Goal: Task Accomplishment & Management: Use online tool/utility

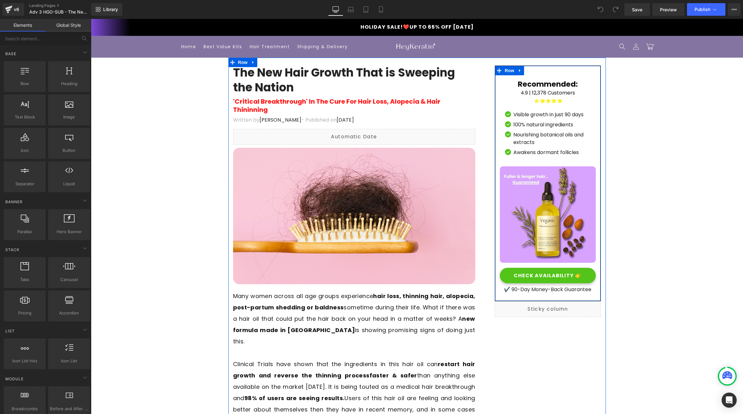
click at [536, 271] on link "CHECK AVAILABILITY 👉" at bounding box center [548, 274] width 96 height 15
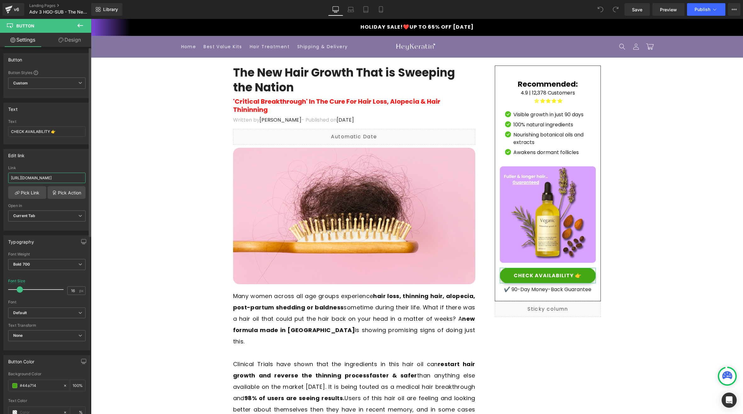
click at [46, 179] on input "[URL][DOMAIN_NAME]" at bounding box center [46, 177] width 77 height 10
type input "[URL][DOMAIN_NAME]"
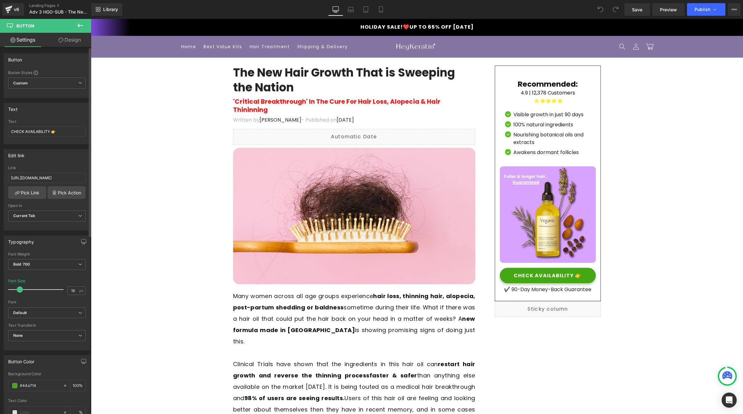
scroll to position [0, 0]
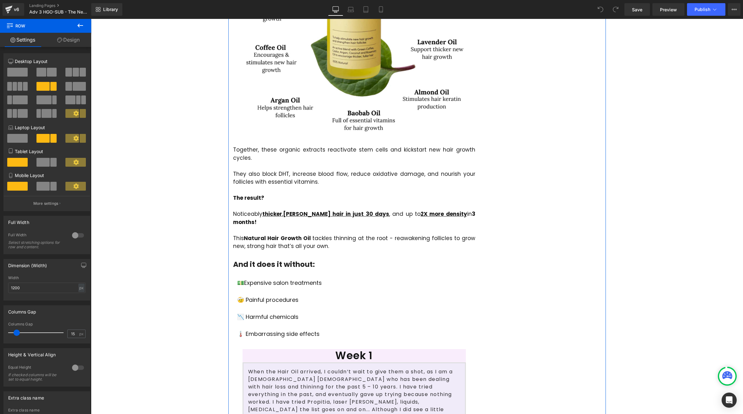
scroll to position [1269, 0]
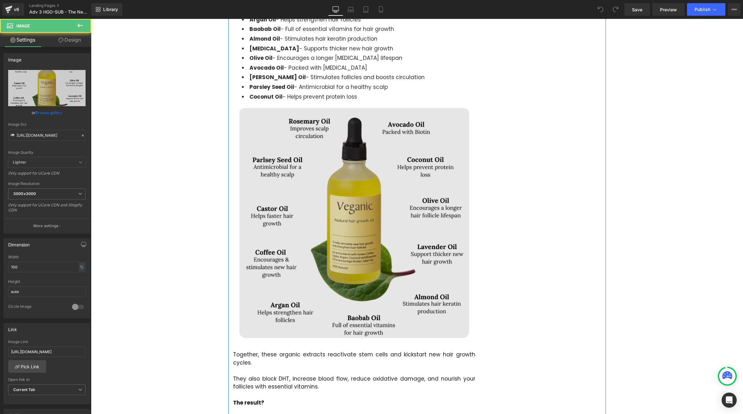
click at [325, 169] on img at bounding box center [354, 222] width 230 height 232
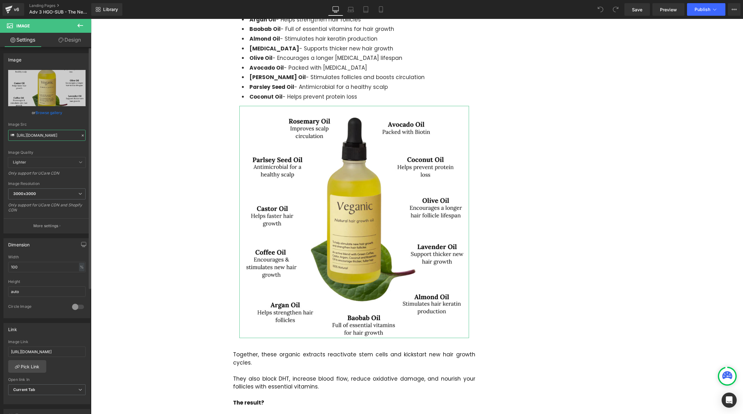
click at [48, 135] on input "[URL][DOMAIN_NAME]" at bounding box center [46, 135] width 77 height 11
paste input "products/natural-hair-growth-oil-"
type input "[URL][DOMAIN_NAME]"
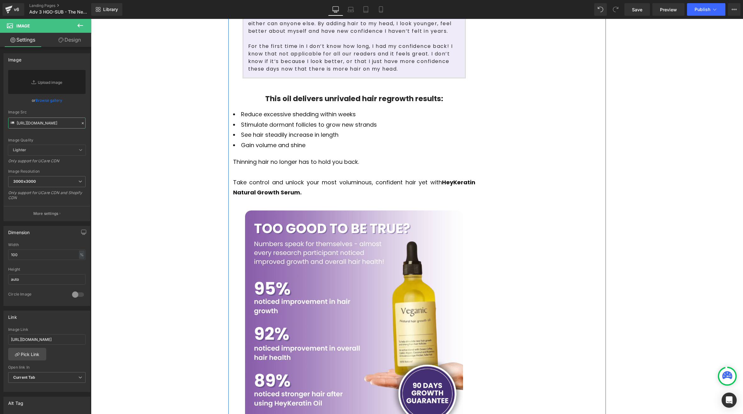
scroll to position [2192, 0]
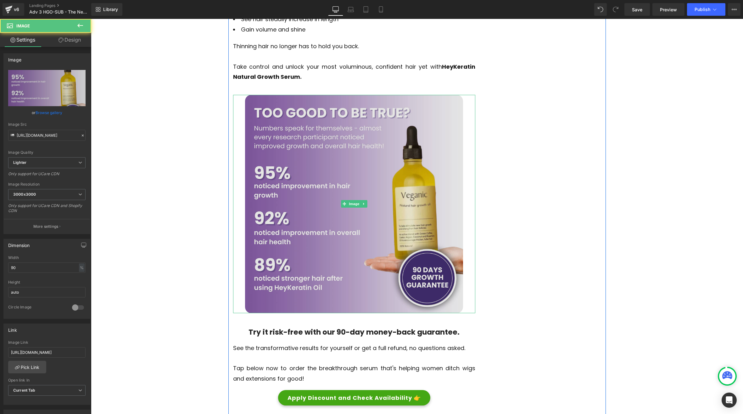
click at [338, 179] on img at bounding box center [354, 204] width 218 height 218
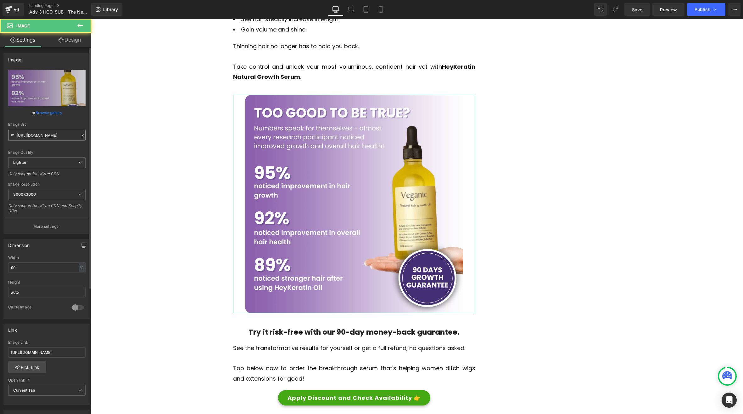
click at [42, 135] on input "[URL][DOMAIN_NAME]" at bounding box center [46, 135] width 77 height 11
type input "[URL][DOMAIN_NAME]"
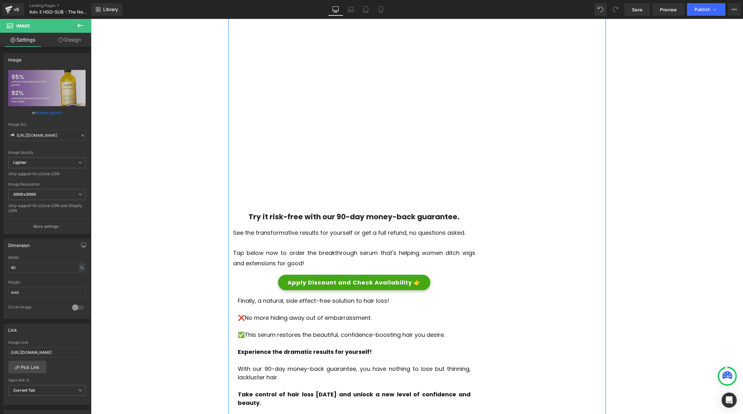
scroll to position [0, 0]
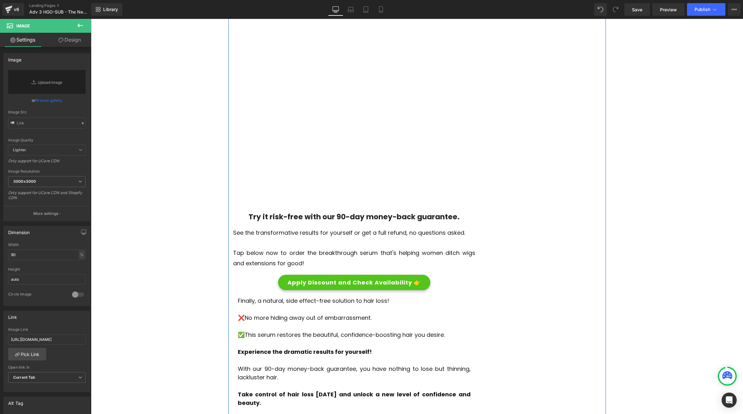
click at [335, 279] on span "Apply Discount and Check Availability 👉" at bounding box center [354, 282] width 133 height 7
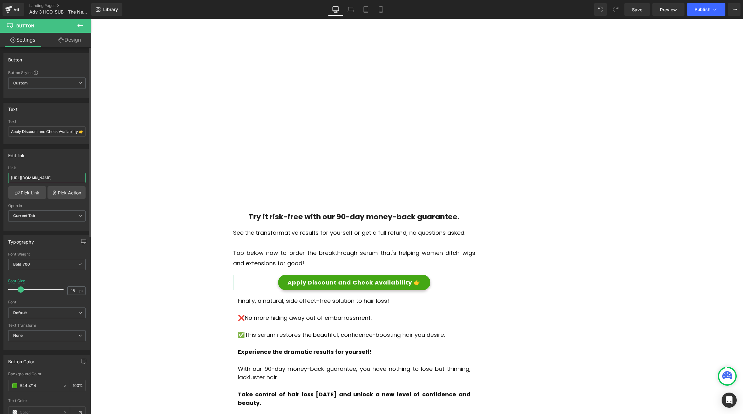
click at [43, 176] on input "[URL][DOMAIN_NAME]" at bounding box center [46, 177] width 77 height 10
paste input "-3"
type input "[URL][DOMAIN_NAME]"
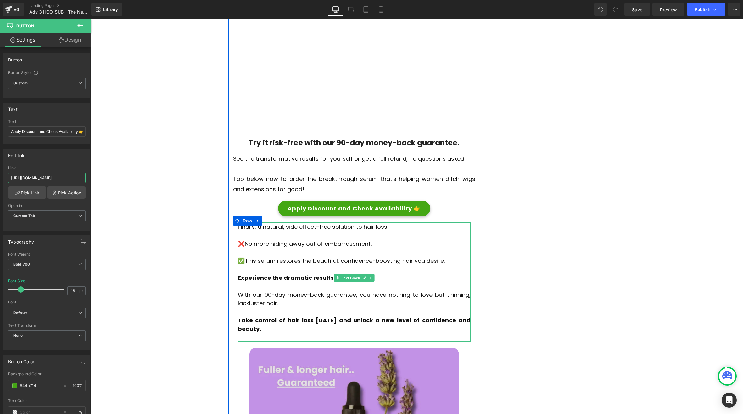
scroll to position [2539, 0]
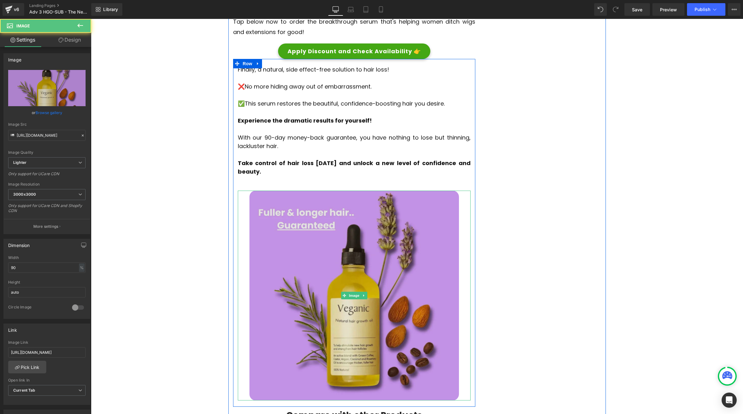
click at [323, 246] on img at bounding box center [355, 295] width 210 height 210
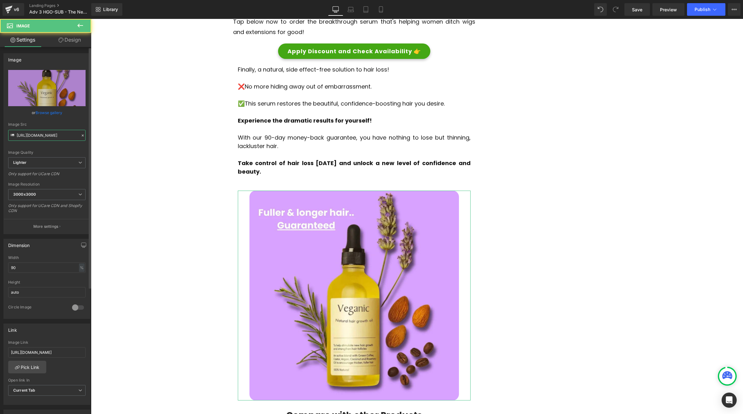
click at [52, 135] on input "[URL][DOMAIN_NAME]" at bounding box center [46, 135] width 77 height 11
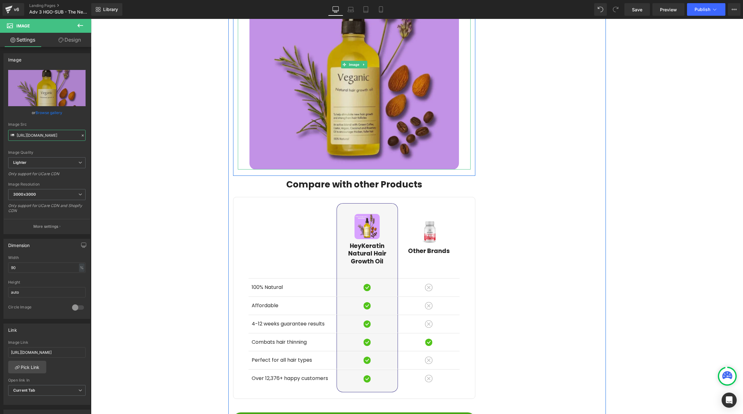
scroll to position [2885, 0]
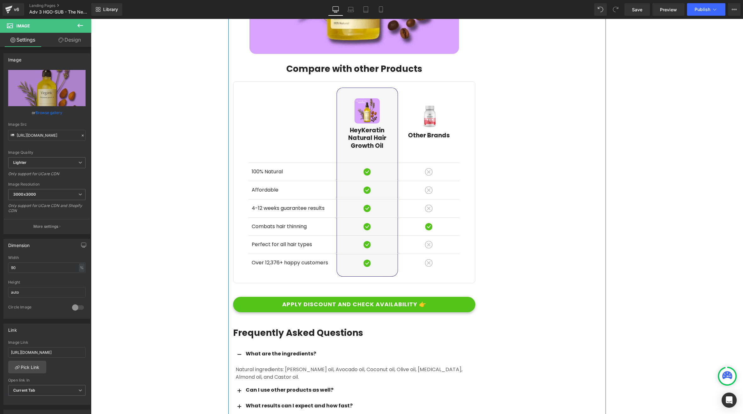
click at [311, 296] on link "APPLY DISCOUNT AND CHECK AVAILABILITY 👉" at bounding box center [354, 303] width 242 height 15
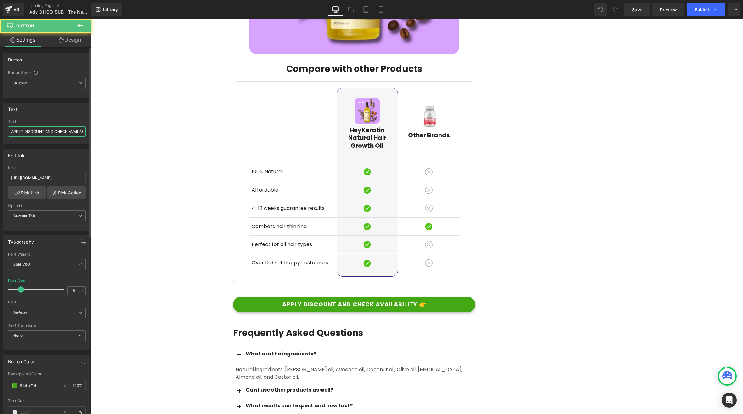
click at [38, 133] on input "APPLY DISCOUNT AND CHECK AVAILABILITY 👉" at bounding box center [46, 131] width 77 height 10
click at [45, 183] on div "Link [URL][DOMAIN_NAME]" at bounding box center [46, 176] width 77 height 20
click at [46, 178] on input "[URL][DOMAIN_NAME]" at bounding box center [46, 177] width 77 height 10
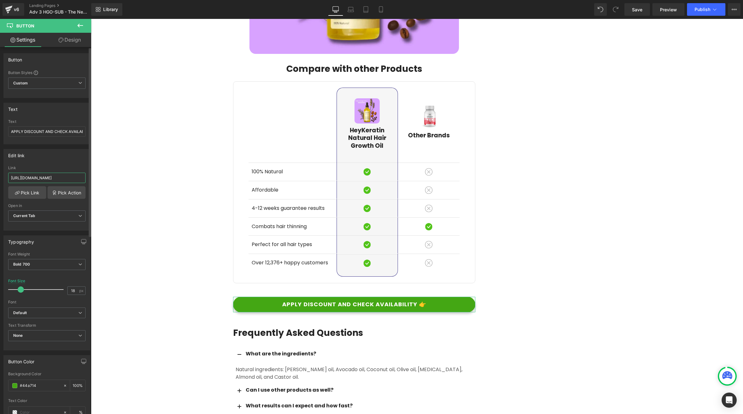
click at [46, 178] on input "[URL][DOMAIN_NAME]" at bounding box center [46, 177] width 77 height 10
paste input "-3"
type input "[URL][DOMAIN_NAME]"
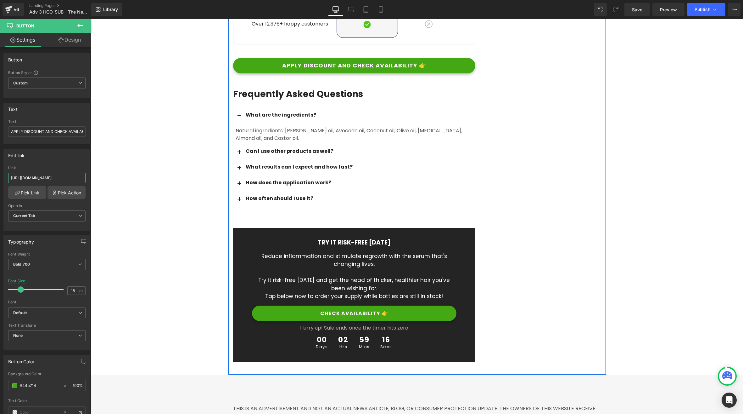
scroll to position [3231, 0]
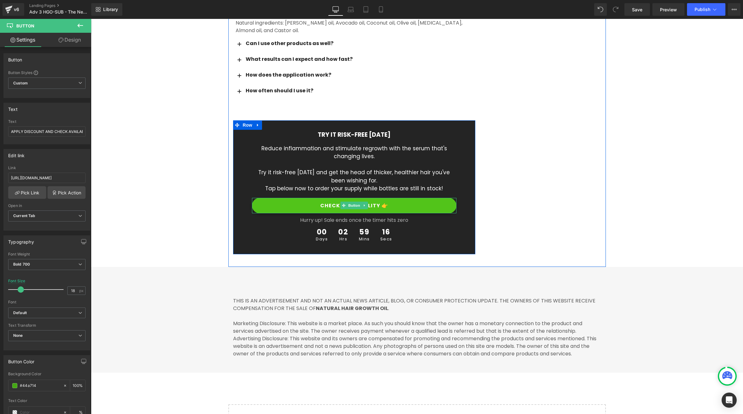
click at [293, 198] on link "CHECK AVAILABILITY 👉" at bounding box center [354, 205] width 205 height 15
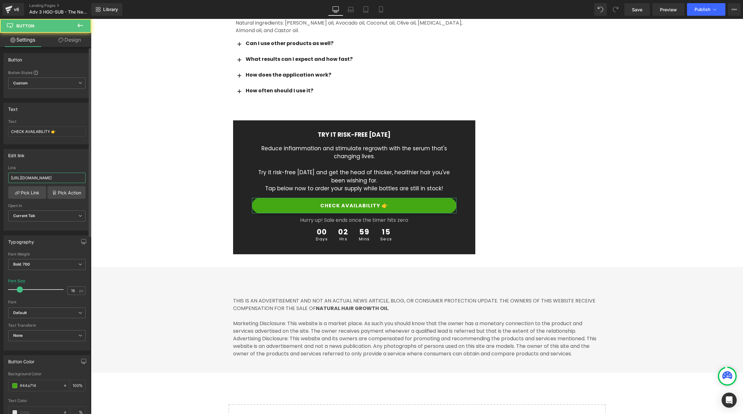
click at [53, 177] on input "[URL][DOMAIN_NAME]" at bounding box center [46, 177] width 77 height 10
type input "[URL][DOMAIN_NAME]"
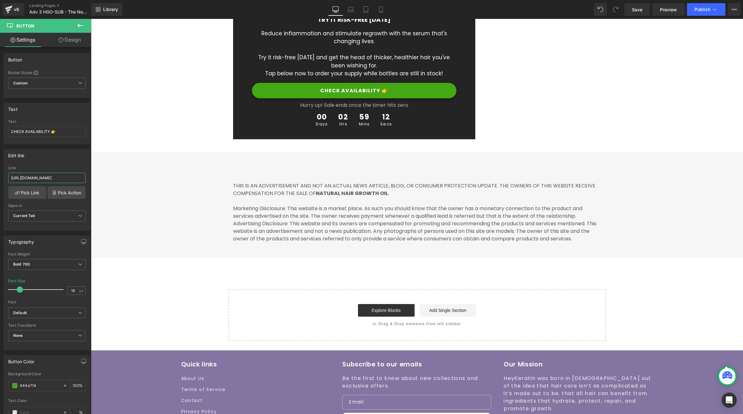
scroll to position [3304, 0]
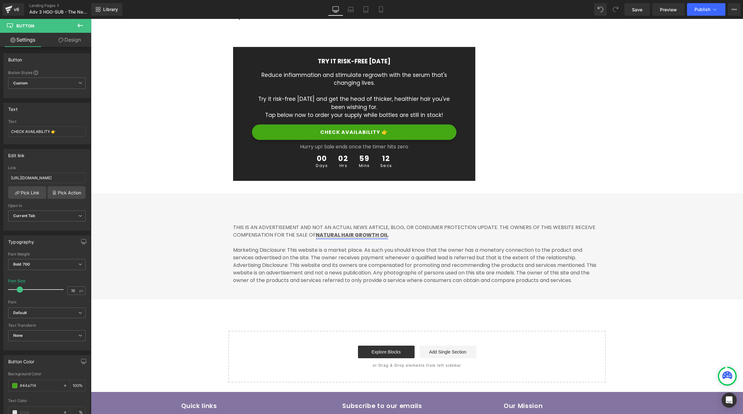
click at [333, 231] on link "NATURAL HAIR GROWTH OIL" at bounding box center [352, 234] width 72 height 7
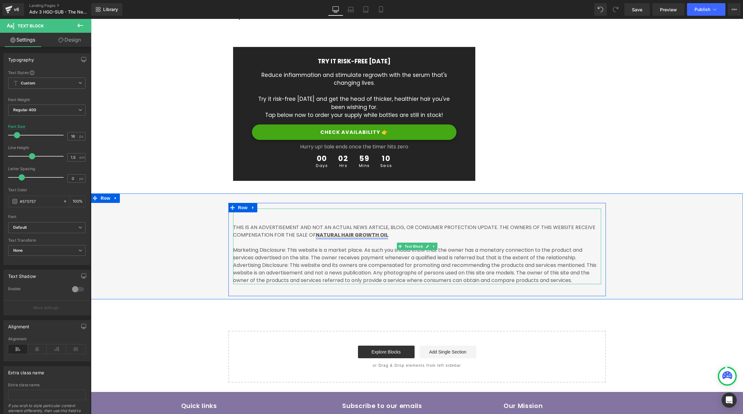
click at [328, 231] on link "NATURAL HAIR GROWTH OIL" at bounding box center [352, 234] width 72 height 7
click at [316, 231] on link "NATURAL HAIR GROWTH OIL" at bounding box center [352, 234] width 72 height 7
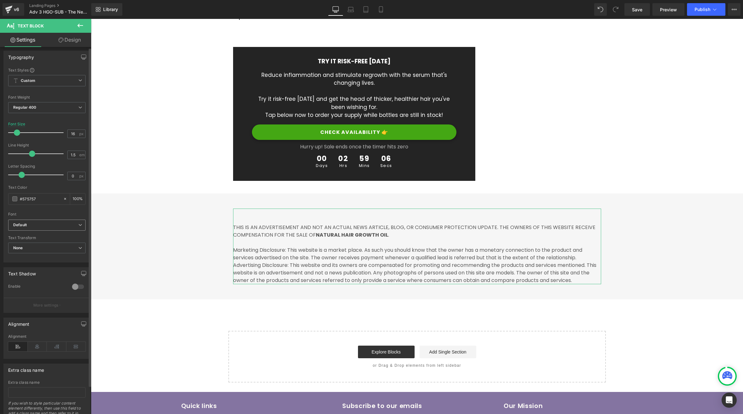
scroll to position [0, 0]
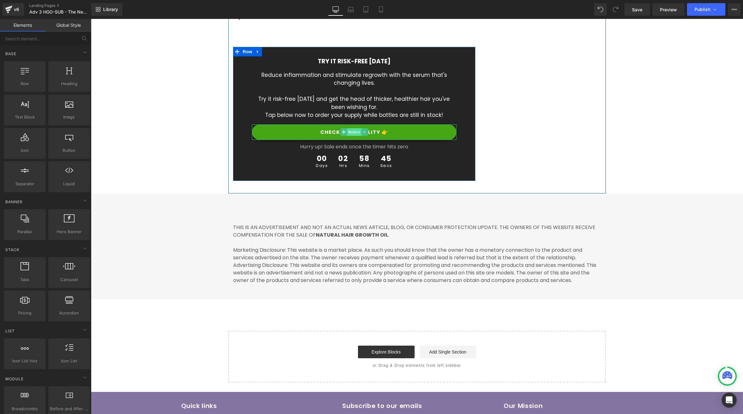
click at [351, 128] on span "Button" at bounding box center [354, 132] width 14 height 8
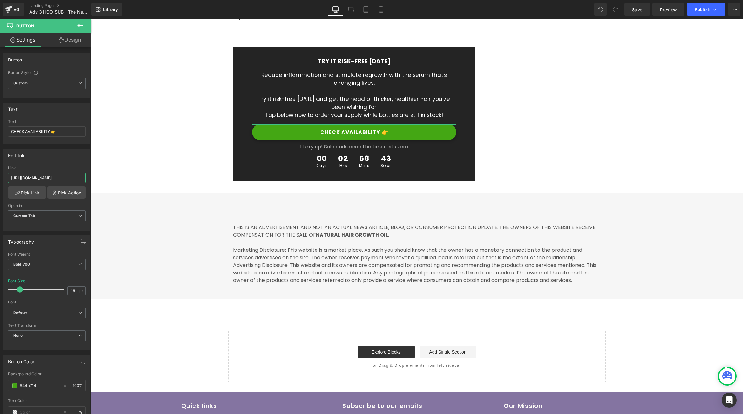
scroll to position [0, 34]
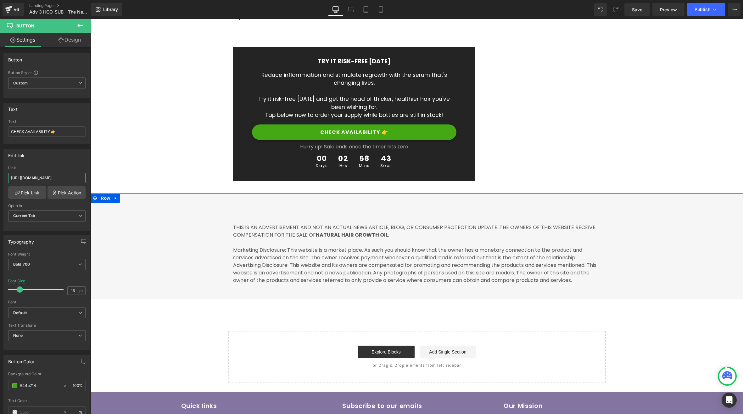
drag, startPoint x: 152, startPoint y: 196, endPoint x: 130, endPoint y: 178, distance: 28.4
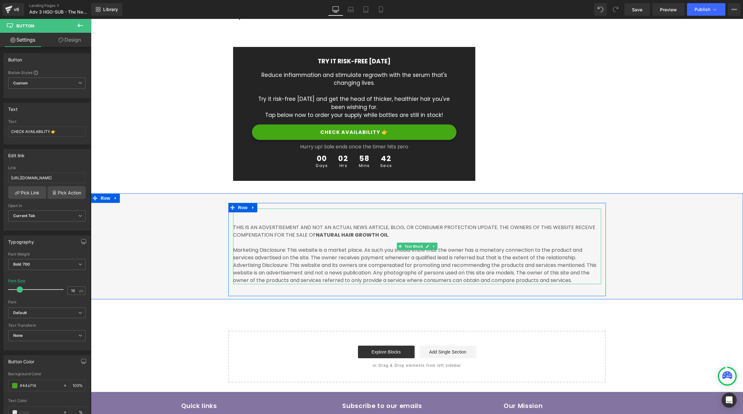
click at [311, 208] on p "THIS IS AN ADVERTISEMENT AND NOT AN ACTUAL NEWS ARTICLE, BLOG, OR CONSUMER PROT…" at bounding box center [417, 246] width 368 height 76
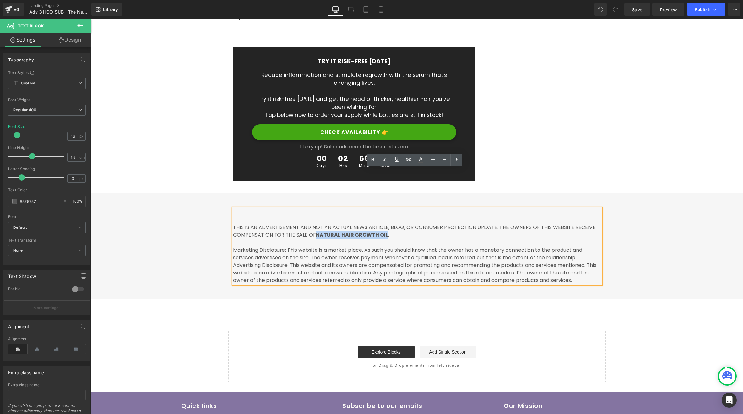
drag, startPoint x: 313, startPoint y: 194, endPoint x: 381, endPoint y: 195, distance: 68.6
click at [381, 231] on link "NATURAL HAIR GROWTH OIL" at bounding box center [352, 234] width 72 height 7
click at [410, 160] on icon at bounding box center [409, 159] width 8 height 8
click at [371, 208] on input "[URL][DOMAIN_NAME]" at bounding box center [364, 208] width 97 height 16
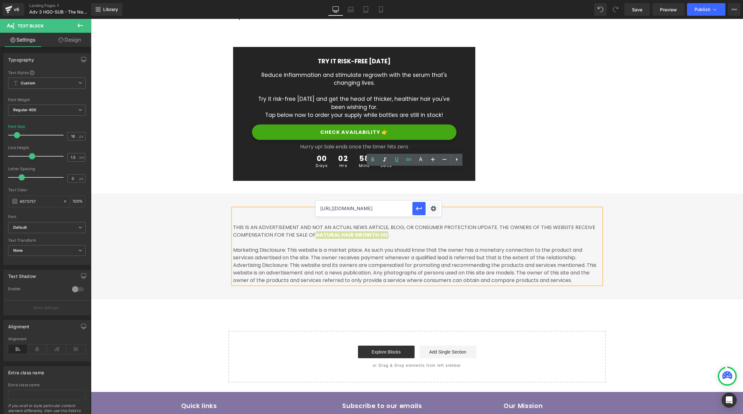
click at [371, 208] on input "[URL][DOMAIN_NAME]" at bounding box center [364, 208] width 97 height 16
paste input "-3"
type input "[URL][DOMAIN_NAME]"
click at [530, 256] on div "THIS IS AN ADVERTISEMENT AND NOT AN ACTUAL NEWS ARTICLE, BLOG, OR CONSUMER PROT…" at bounding box center [417, 249] width 378 height 93
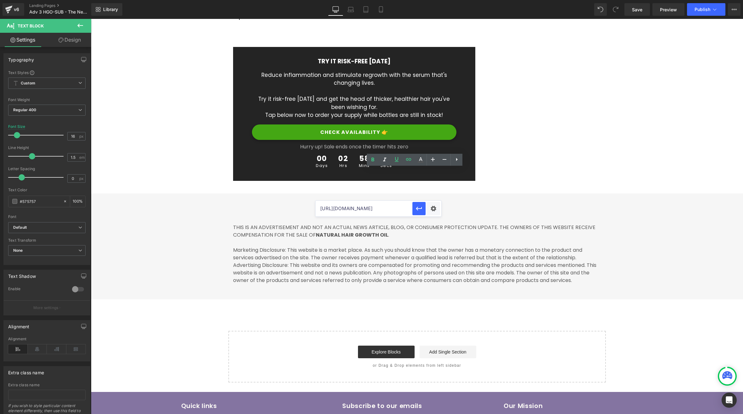
scroll to position [0, 0]
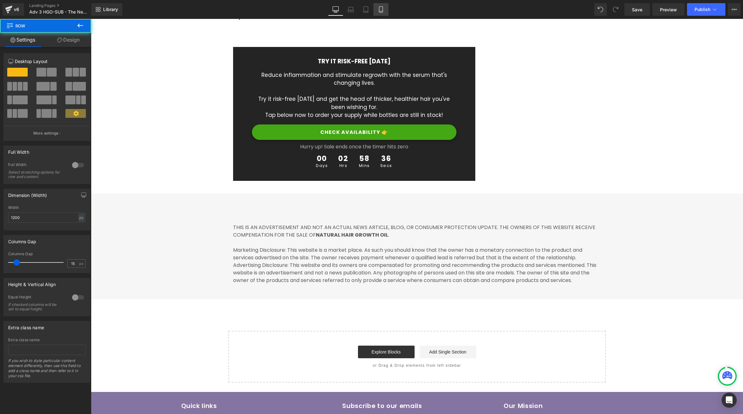
click at [385, 12] on link "Mobile" at bounding box center [381, 9] width 15 height 13
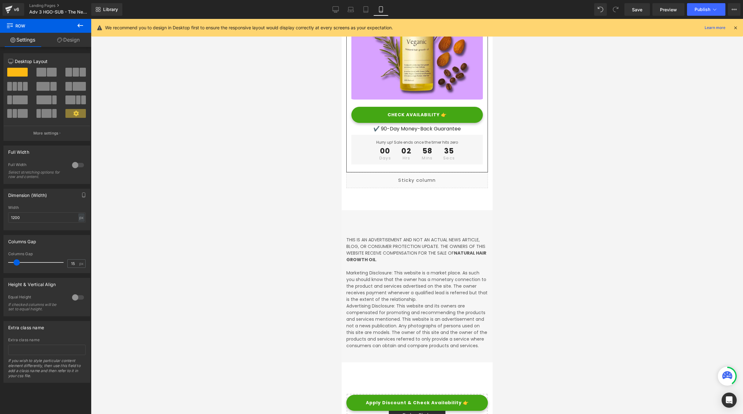
scroll to position [3872, 0]
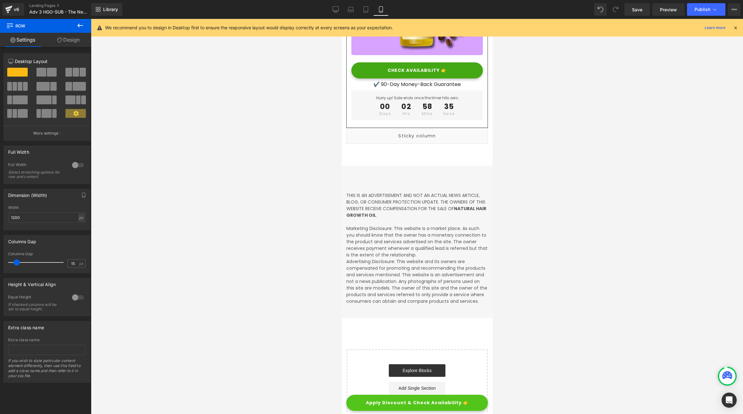
click at [427, 400] on link at bounding box center [427, 403] width 7 height 8
click at [408, 403] on span "Button" at bounding box center [405, 403] width 14 height 8
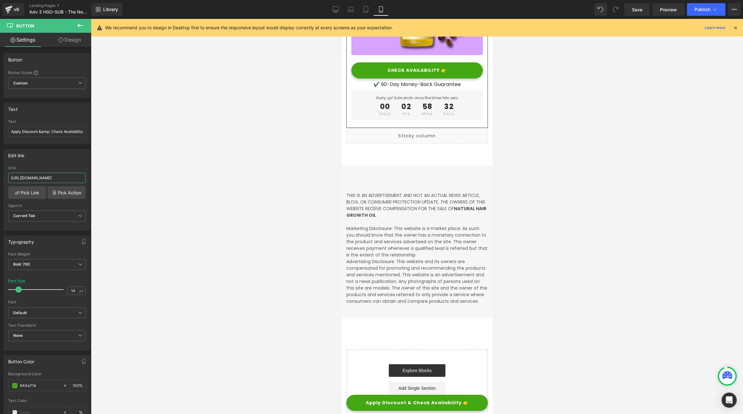
drag, startPoint x: 48, startPoint y: 176, endPoint x: 200, endPoint y: 183, distance: 152.8
click at [200, 183] on div "Button You are previewing how the will restyle your page. You can not edit Elem…" at bounding box center [371, 212] width 743 height 424
click at [53, 180] on input "[URL][DOMAIN_NAME]" at bounding box center [46, 177] width 77 height 10
paste input "-3"
type input "[URL][DOMAIN_NAME]"
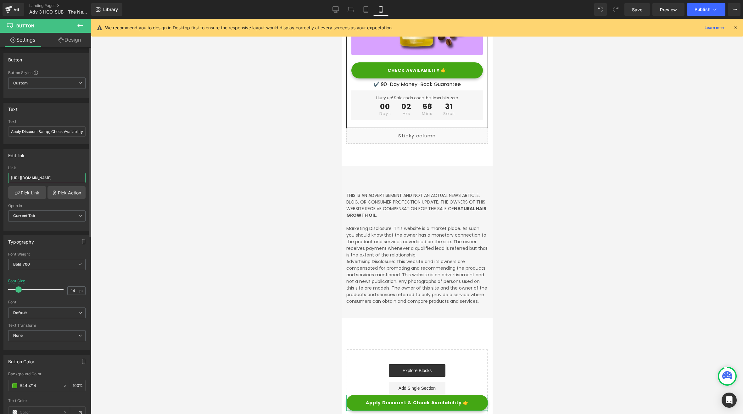
scroll to position [0, 34]
click at [419, 67] on span "Button" at bounding box center [415, 71] width 14 height 8
drag, startPoint x: 51, startPoint y: 177, endPoint x: 287, endPoint y: 182, distance: 235.4
click at [276, 177] on div "Button You are previewing how the will restyle your page. You can not edit Elem…" at bounding box center [371, 212] width 743 height 424
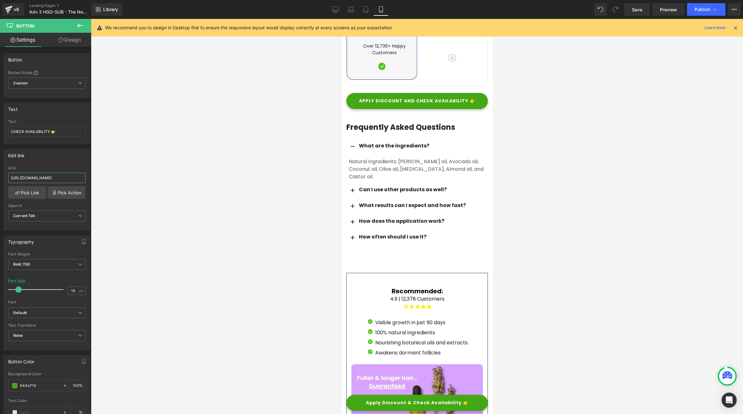
scroll to position [3201, 0]
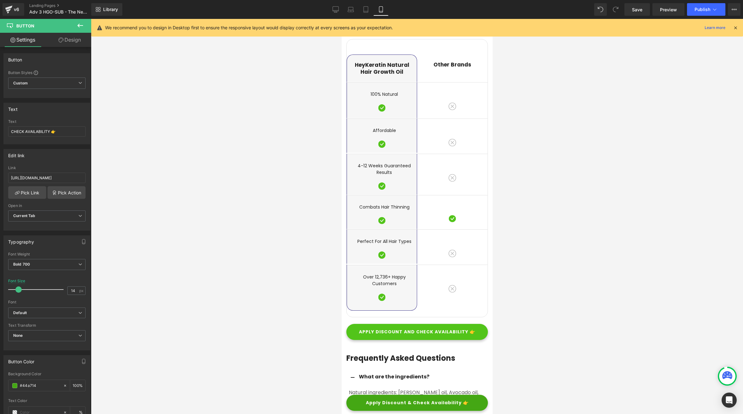
click at [408, 329] on span "APPLY DISCOUNT AND CHECK AVAILABILITY 👉" at bounding box center [417, 331] width 116 height 5
drag, startPoint x: 29, startPoint y: 174, endPoint x: 306, endPoint y: 189, distance: 277.0
click at [301, 188] on div "Button You are previewing how the will restyle your page. You can not edit Elem…" at bounding box center [371, 212] width 743 height 424
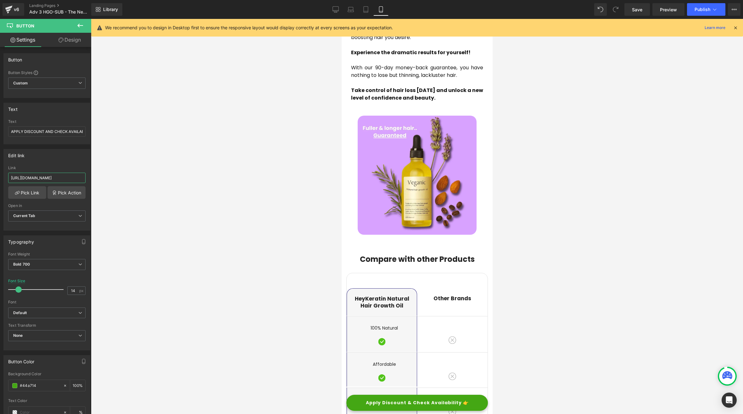
scroll to position [2740, 0]
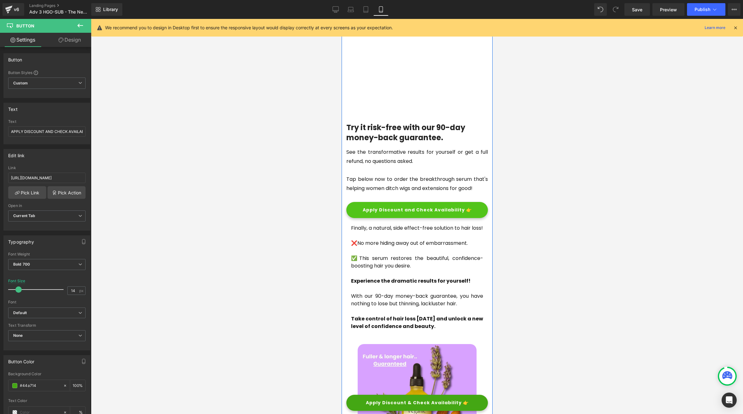
click at [423, 205] on div "Apply Discount and Check Availability 👉 Button" at bounding box center [417, 210] width 142 height 16
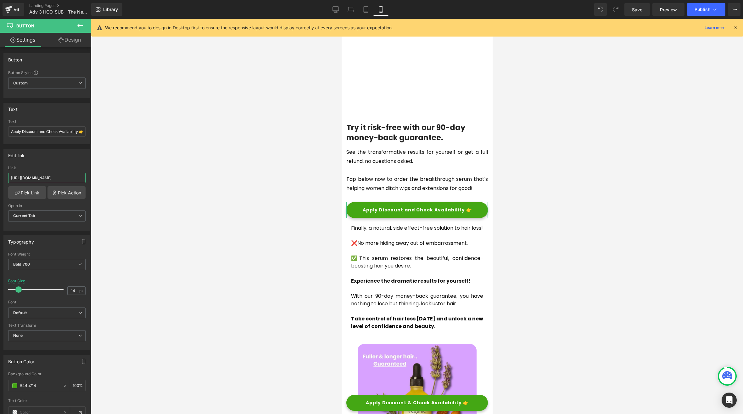
scroll to position [0, 34]
drag, startPoint x: 51, startPoint y: 178, endPoint x: 332, endPoint y: 189, distance: 281.6
click at [326, 186] on div "Button You are previewing how the will restyle your page. You can not edit Elem…" at bounding box center [371, 212] width 743 height 424
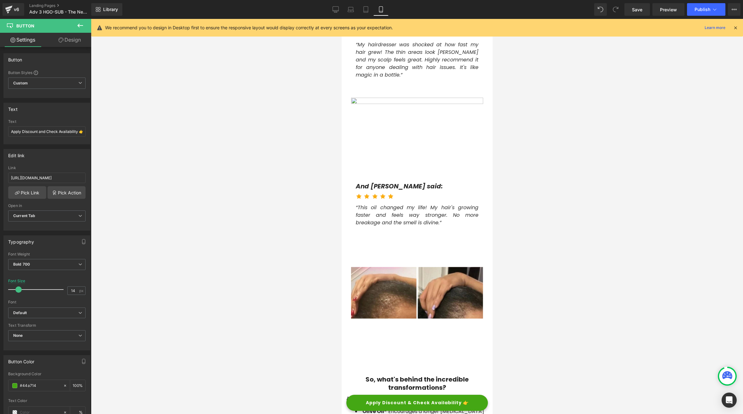
scroll to position [0, 0]
click at [337, 13] on link "Desktop" at bounding box center [335, 9] width 15 height 13
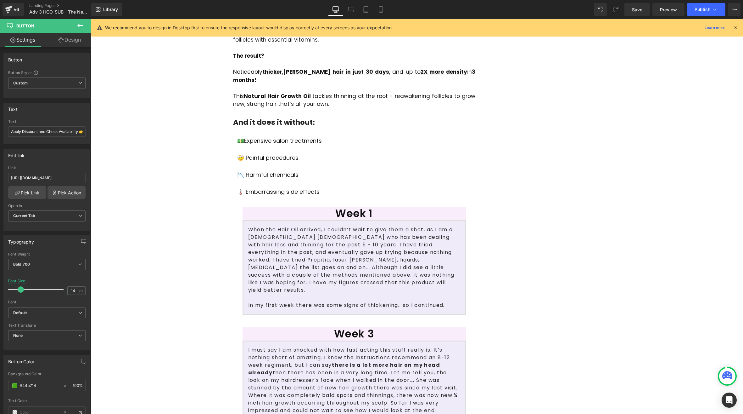
scroll to position [1269, 0]
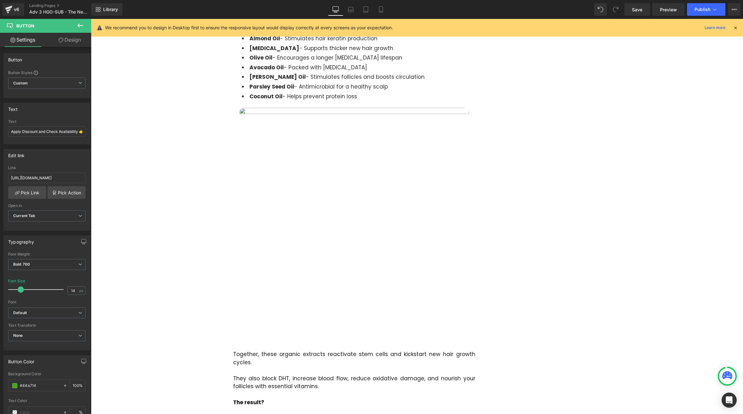
click at [323, 131] on img at bounding box center [354, 221] width 230 height 232
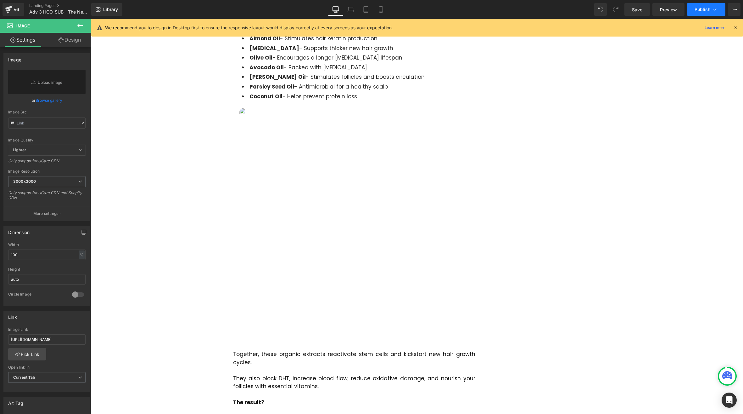
click at [696, 13] on button "Publish" at bounding box center [706, 9] width 38 height 13
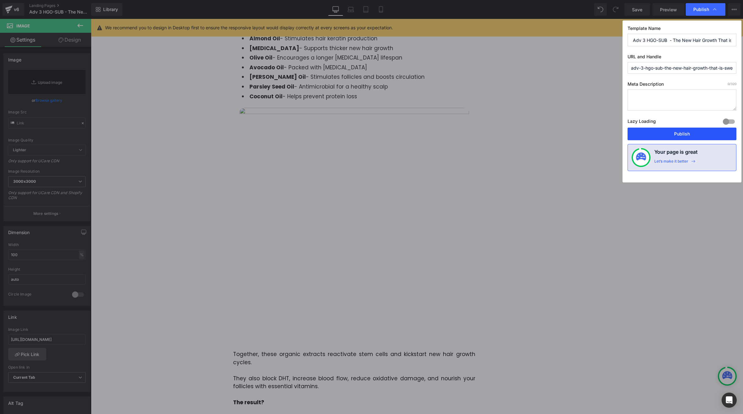
click at [673, 132] on button "Publish" at bounding box center [682, 133] width 109 height 13
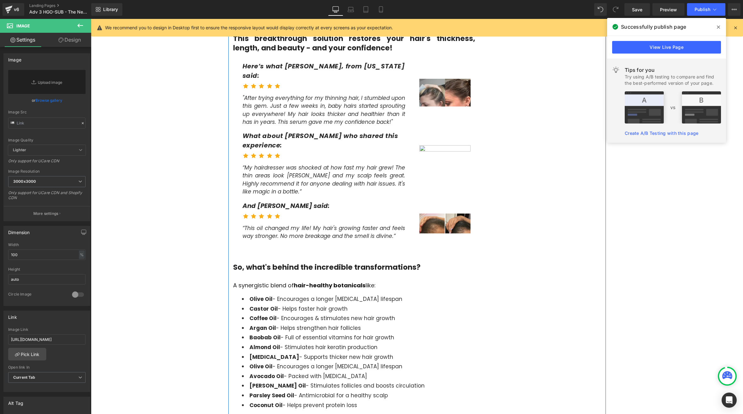
scroll to position [923, 0]
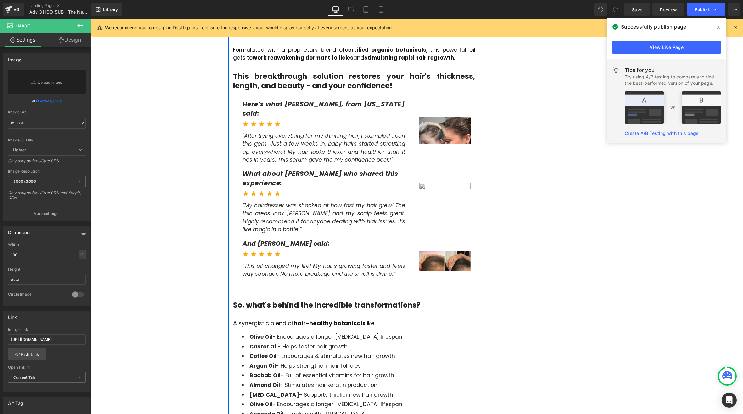
click at [441, 167] on img at bounding box center [444, 195] width 51 height 57
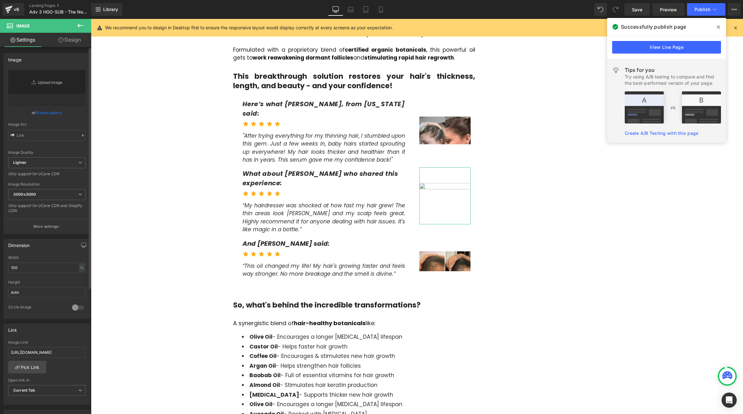
click at [50, 82] on link "Replace Image" at bounding box center [46, 88] width 77 height 36
type input "C:\fakepath\before after.PNG"
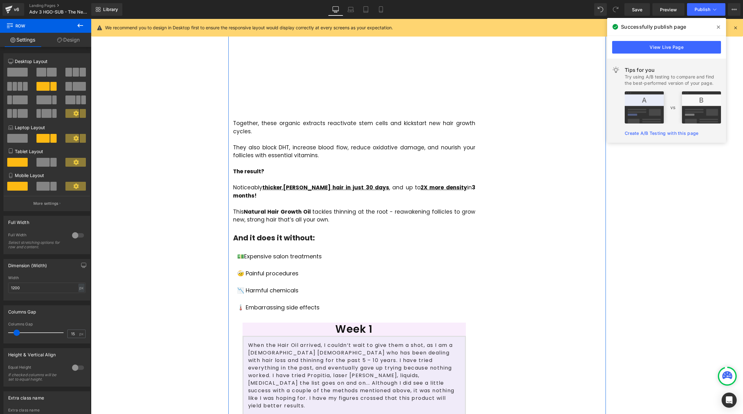
scroll to position [1269, 0]
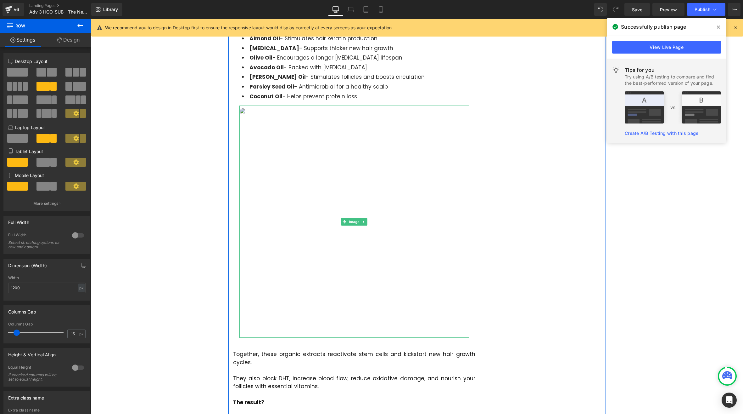
click at [291, 105] on img at bounding box center [354, 221] width 230 height 232
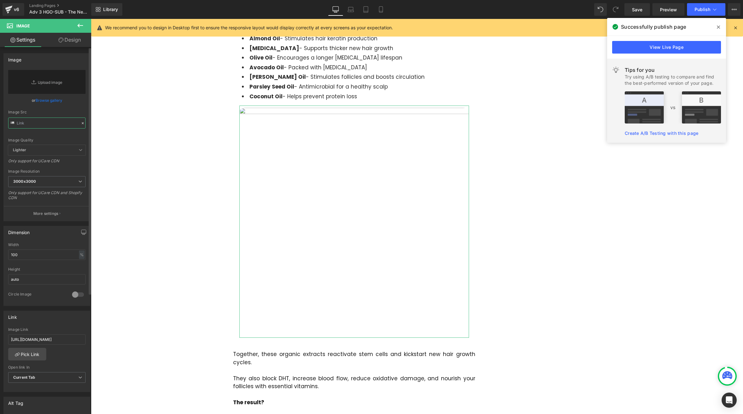
click at [40, 120] on input "text" at bounding box center [46, 122] width 77 height 11
type input "[URL][DOMAIN_NAME]"
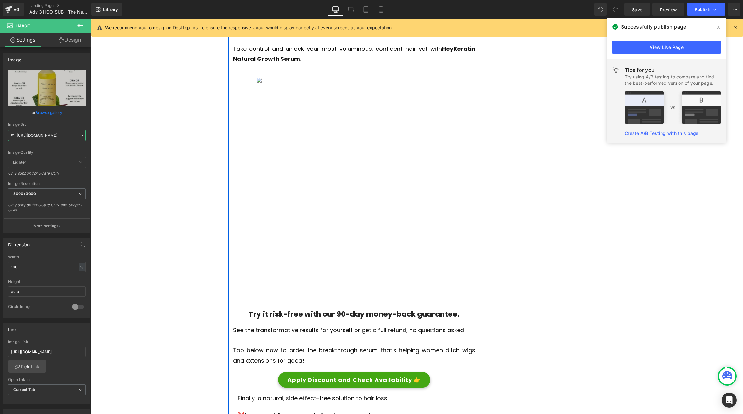
scroll to position [2077, 0]
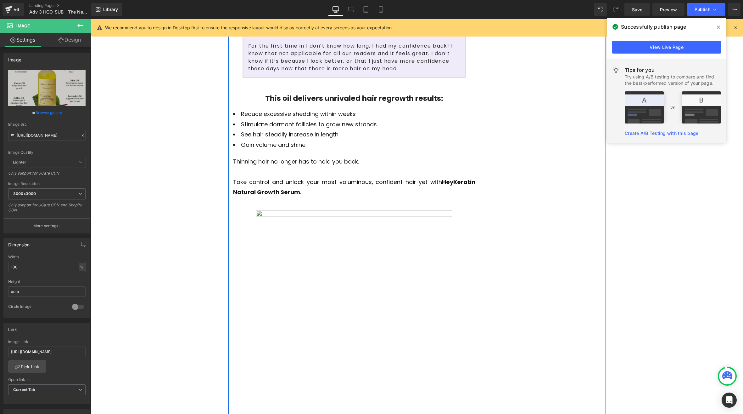
click at [347, 210] on img at bounding box center [354, 319] width 218 height 218
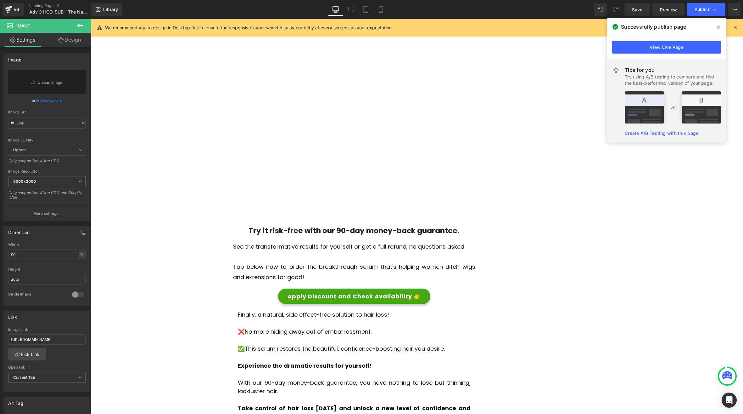
scroll to position [2192, 0]
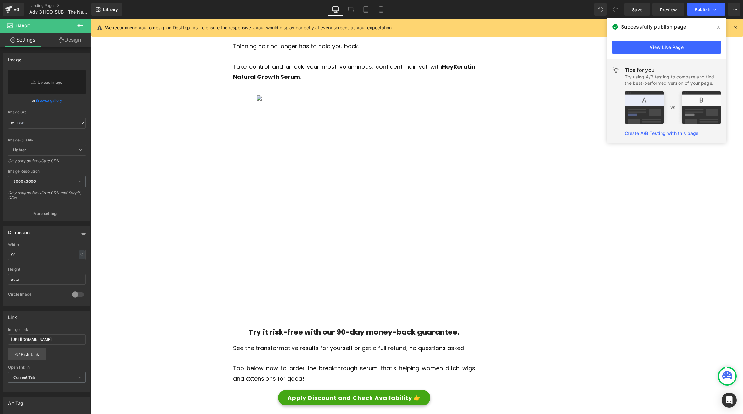
click at [335, 138] on img at bounding box center [354, 204] width 218 height 218
click at [40, 121] on input "text" at bounding box center [46, 122] width 77 height 11
paste input "[URL][DOMAIN_NAME]"
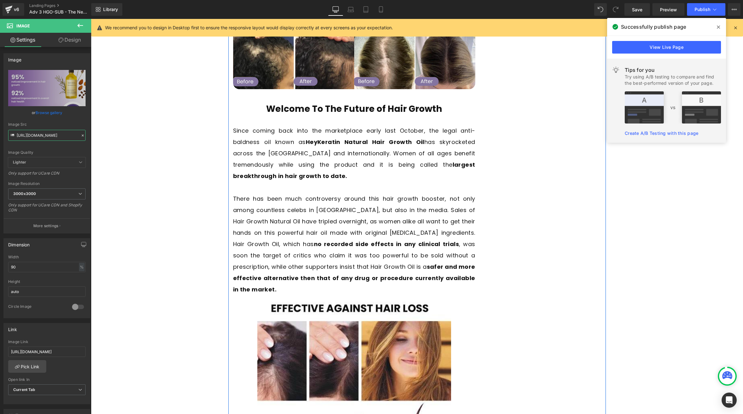
scroll to position [0, 0]
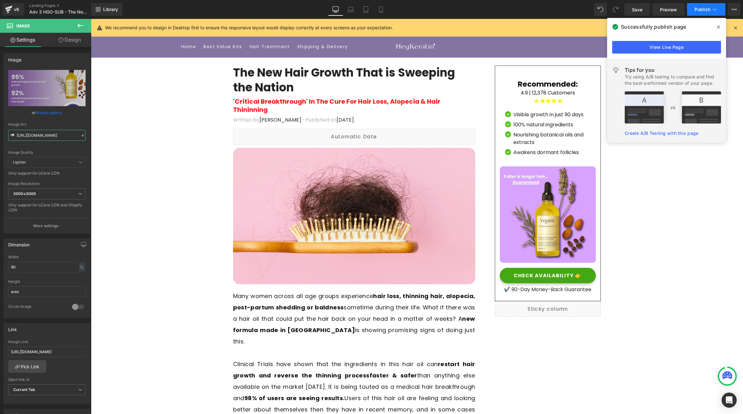
type input "[URL][DOMAIN_NAME]"
click at [706, 10] on span "Publish" at bounding box center [703, 9] width 16 height 5
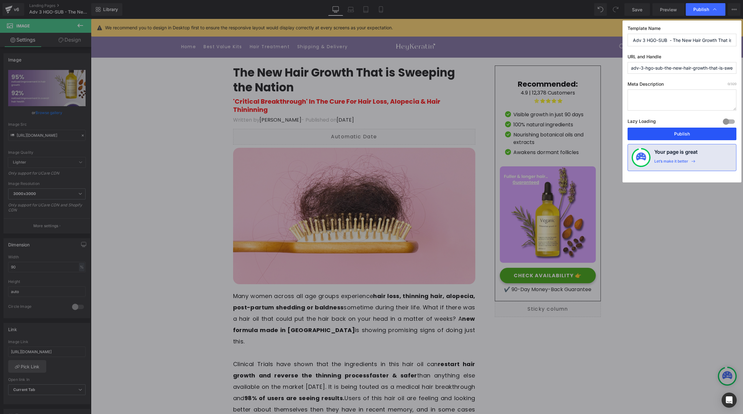
click at [685, 132] on button "Publish" at bounding box center [682, 133] width 109 height 13
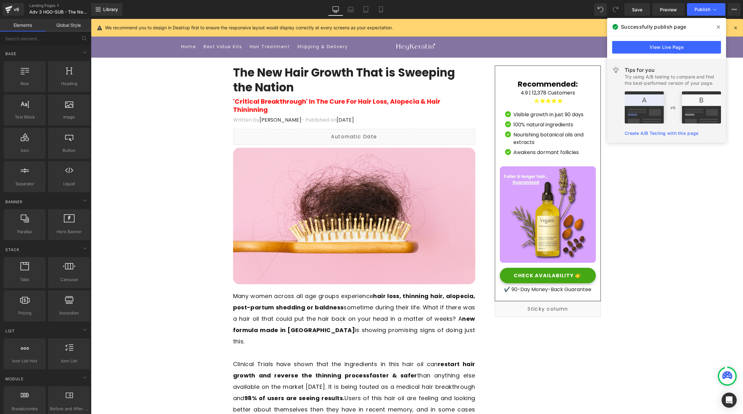
drag, startPoint x: 674, startPoint y: 164, endPoint x: 665, endPoint y: 166, distance: 9.6
click at [44, 6] on link "Landing Pages" at bounding box center [65, 5] width 72 height 5
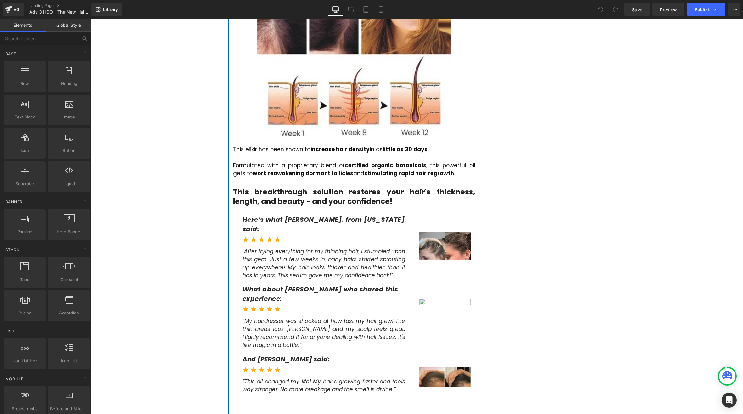
scroll to position [1038, 0]
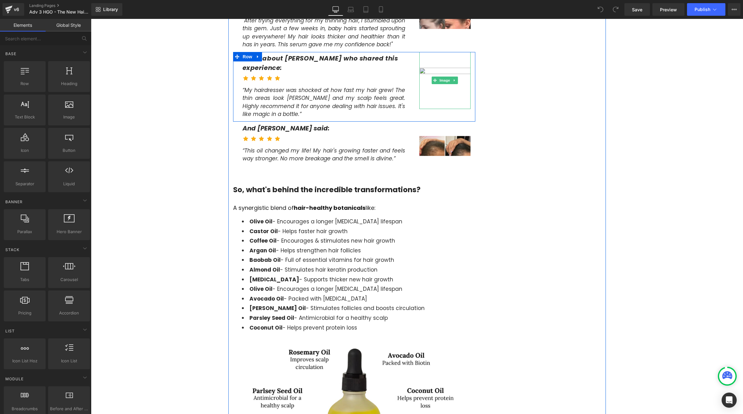
click at [442, 52] on img at bounding box center [444, 80] width 51 height 57
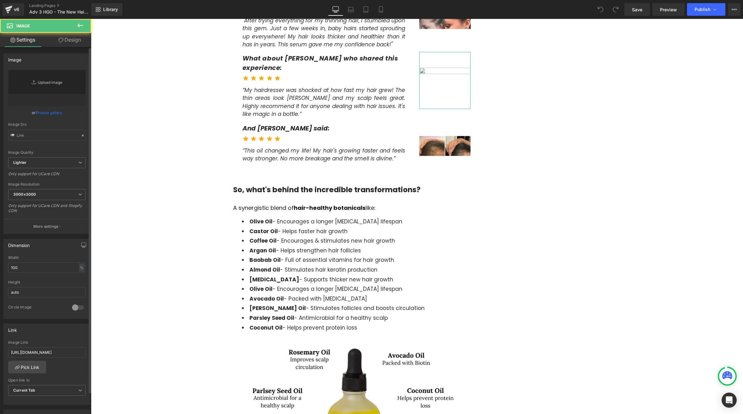
click at [53, 87] on link "Replace Image" at bounding box center [46, 88] width 77 height 36
type input "C:\fakepath\before after.PNG"
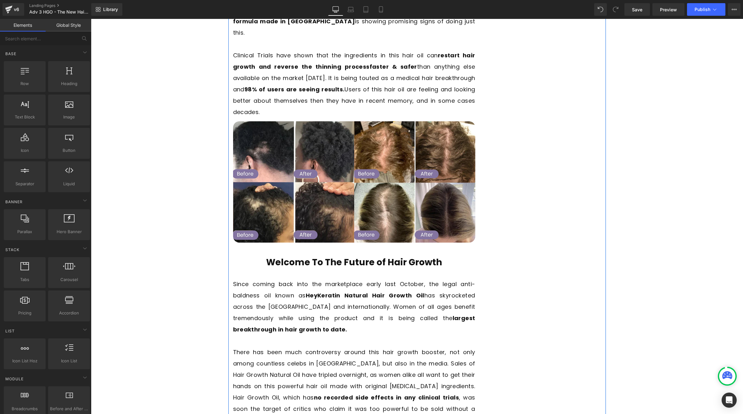
scroll to position [0, 0]
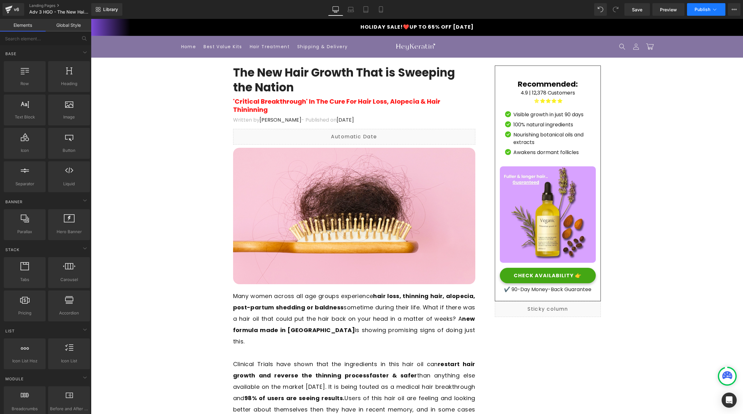
click at [700, 8] on span "Publish" at bounding box center [703, 9] width 16 height 5
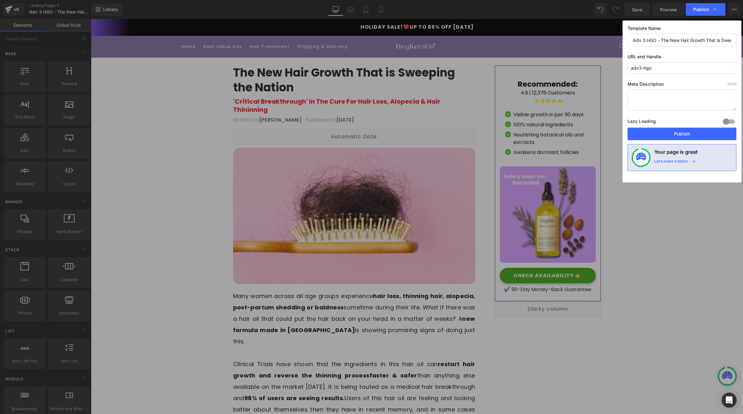
click at [680, 125] on div "Lazy Loading Build Upgrade plan to unlock" at bounding box center [682, 122] width 109 height 10
drag, startPoint x: 680, startPoint y: 131, endPoint x: 169, endPoint y: 50, distance: 516.7
click at [680, 131] on button "Publish" at bounding box center [682, 133] width 109 height 13
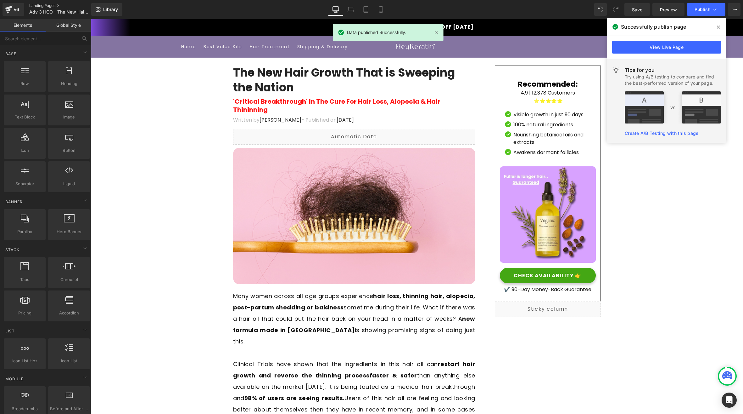
click at [44, 4] on link "Landing Pages" at bounding box center [65, 5] width 72 height 5
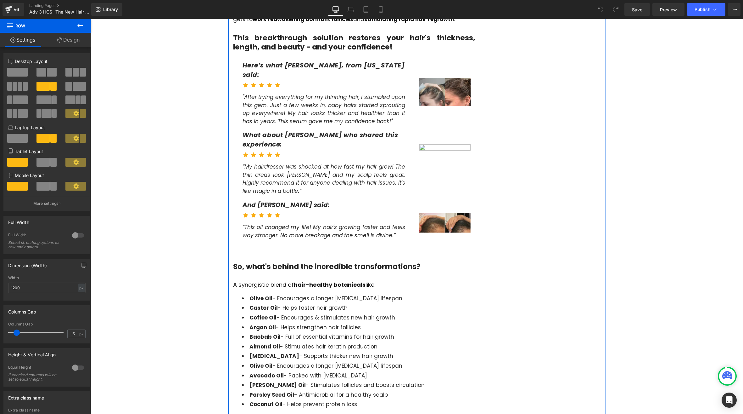
scroll to position [808, 0]
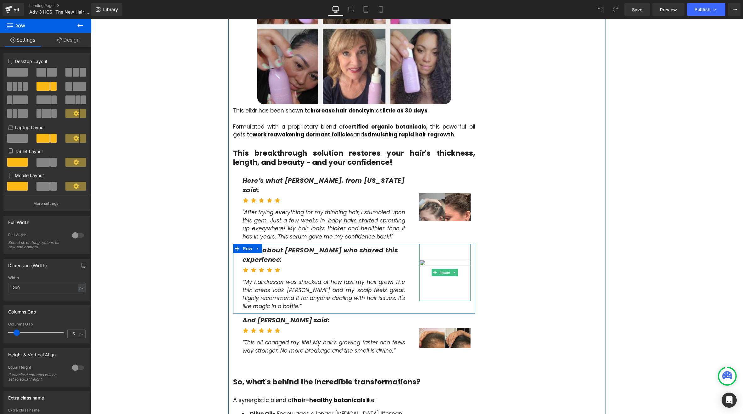
click at [436, 244] on img at bounding box center [444, 272] width 51 height 57
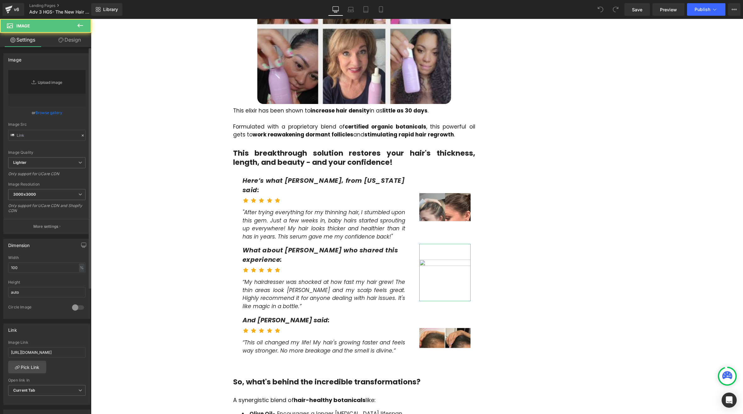
click at [44, 82] on link "Replace Image" at bounding box center [46, 88] width 77 height 36
type input "C:\fakepath\before after.PNG"
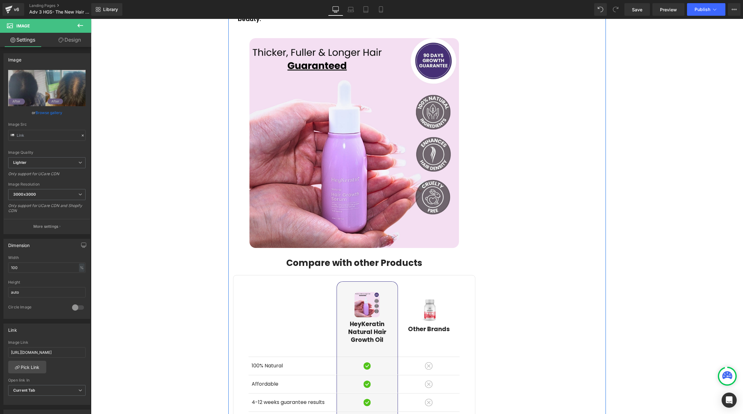
scroll to position [2654, 0]
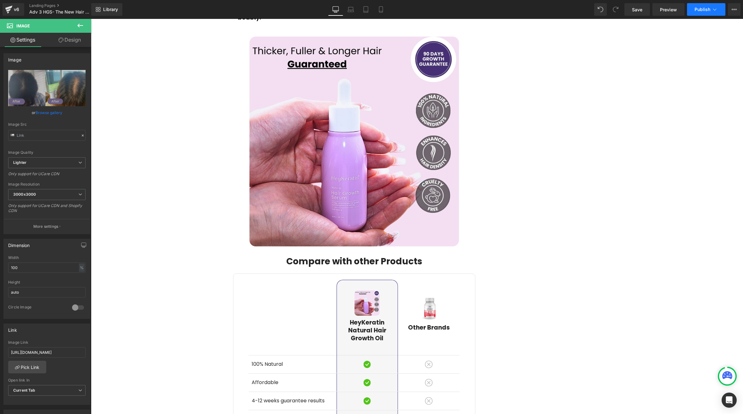
click at [698, 10] on span "Publish" at bounding box center [703, 9] width 16 height 5
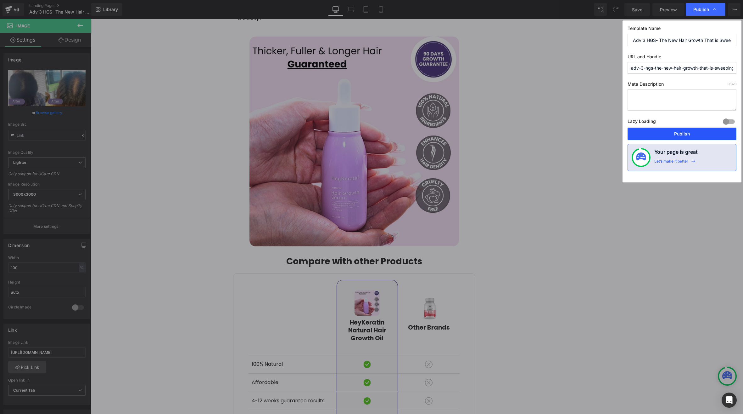
click at [677, 131] on button "Publish" at bounding box center [682, 133] width 109 height 13
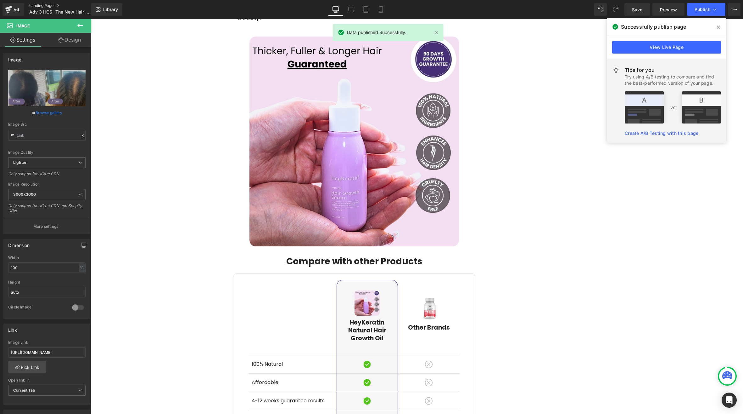
click at [48, 7] on link "Landing Pages" at bounding box center [65, 5] width 72 height 5
